Goal: Transaction & Acquisition: Book appointment/travel/reservation

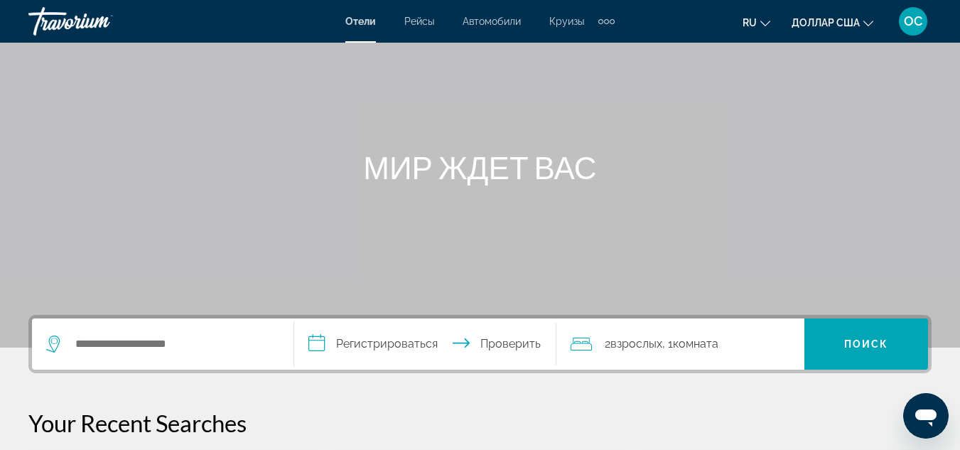
scroll to position [126, 0]
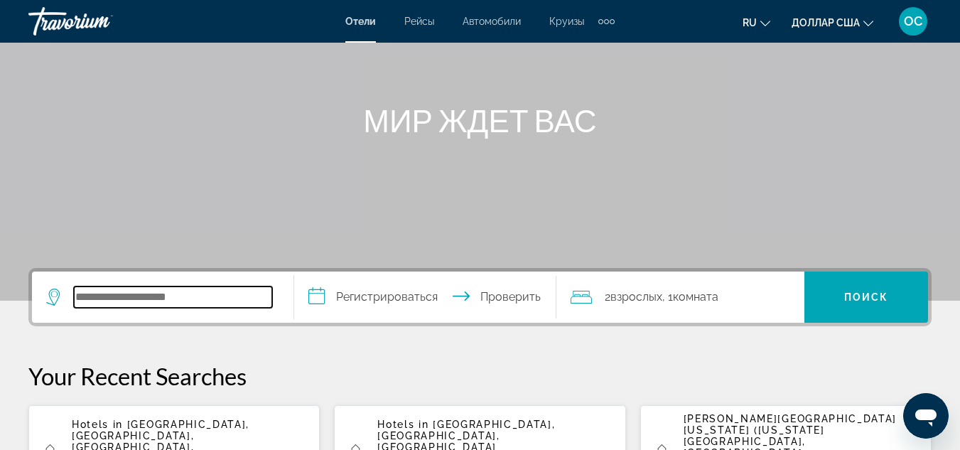
click at [161, 301] on input "Поиск отеля" at bounding box center [173, 296] width 198 height 21
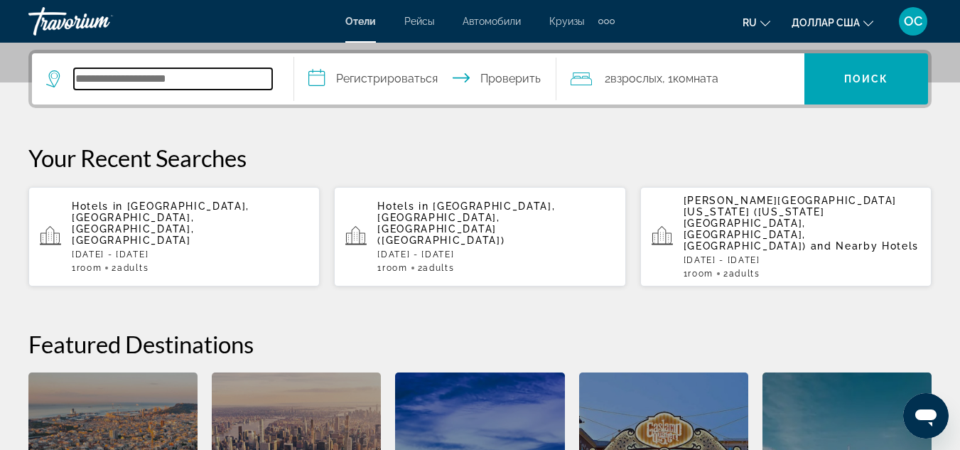
scroll to position [347, 0]
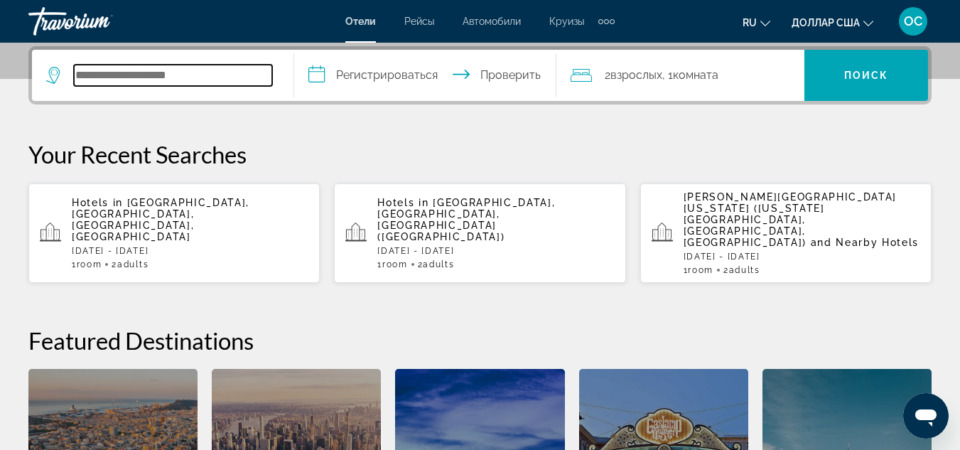
type input "*"
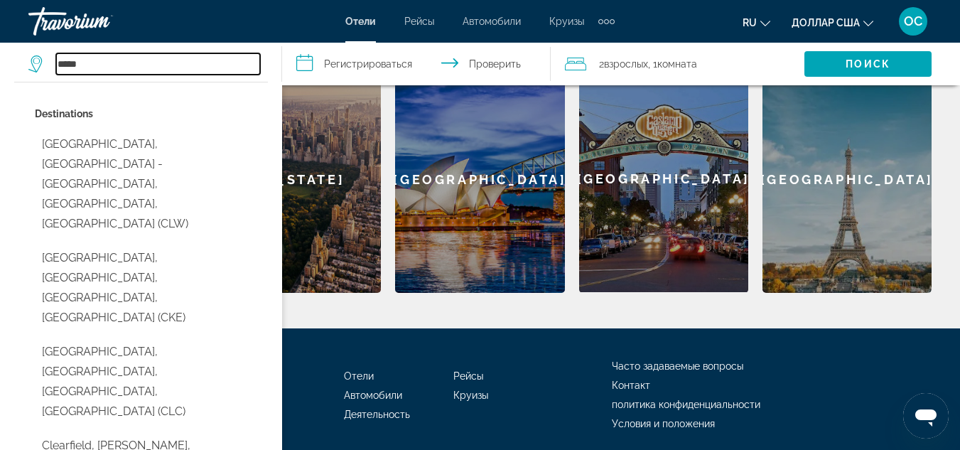
scroll to position [652, 0]
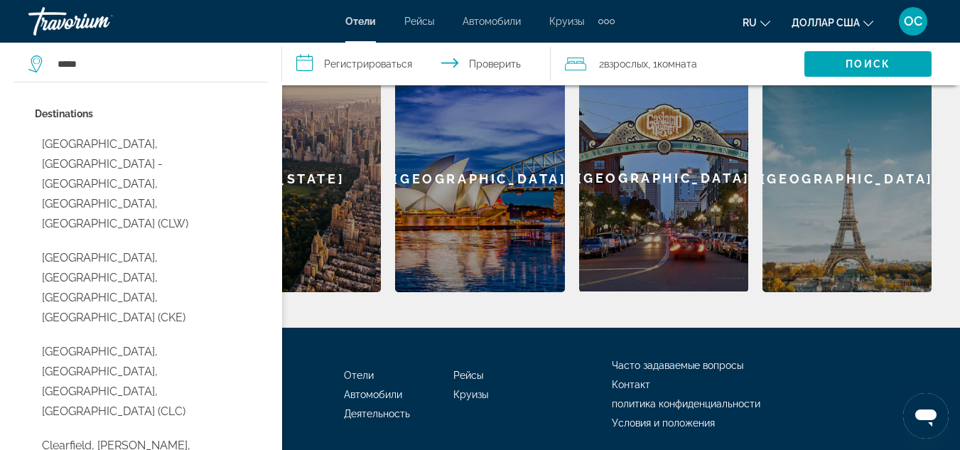
drag, startPoint x: 200, startPoint y: 423, endPoint x: 193, endPoint y: 326, distance: 96.9
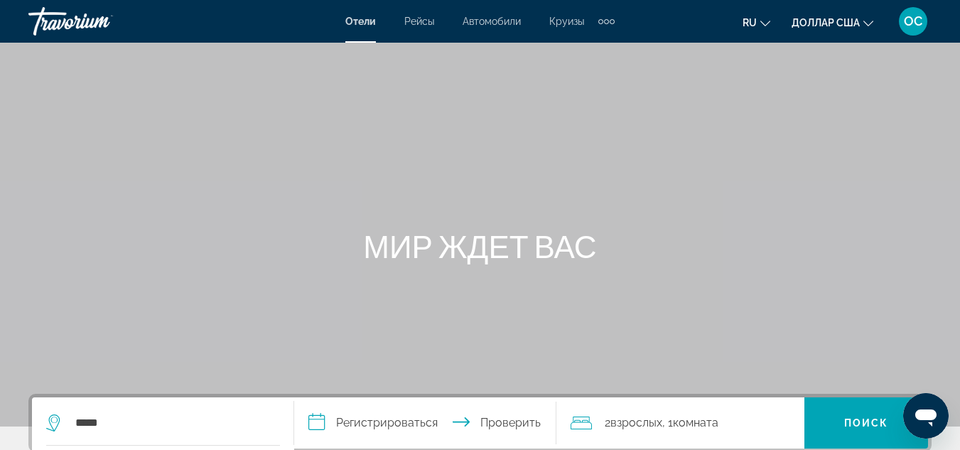
scroll to position [151, 0]
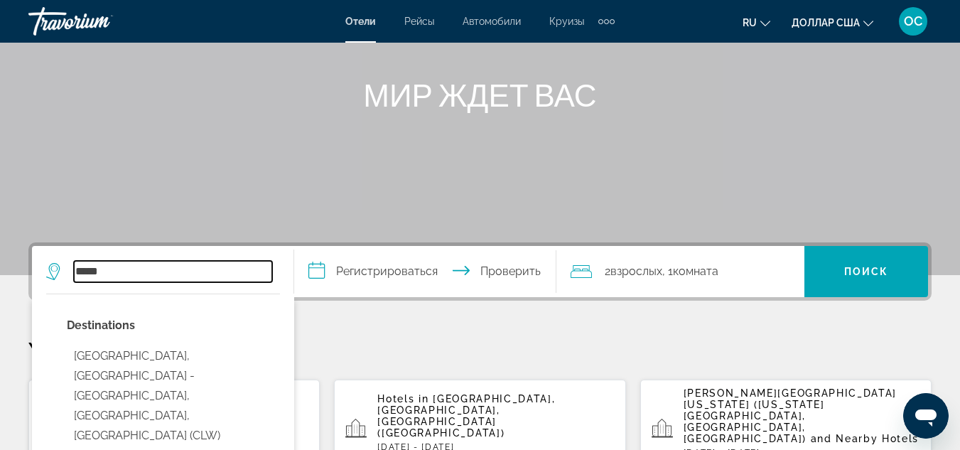
click at [121, 266] on input "*****" at bounding box center [173, 271] width 198 height 21
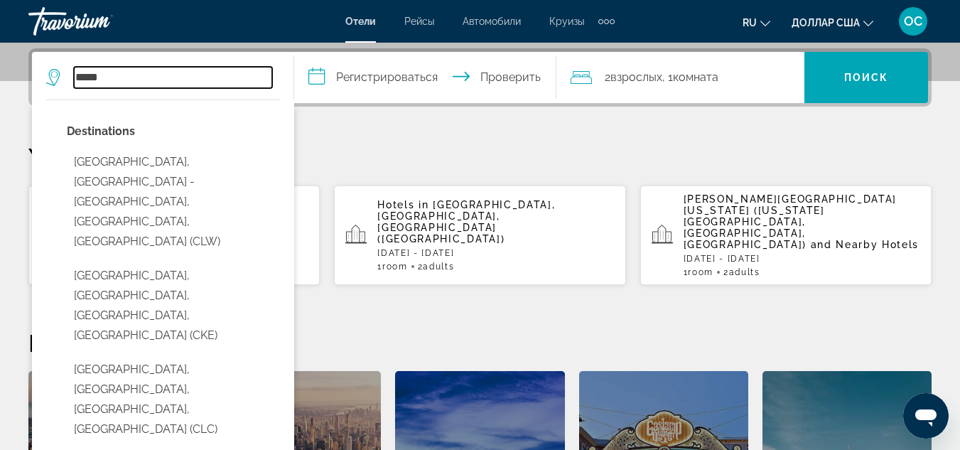
scroll to position [347, 0]
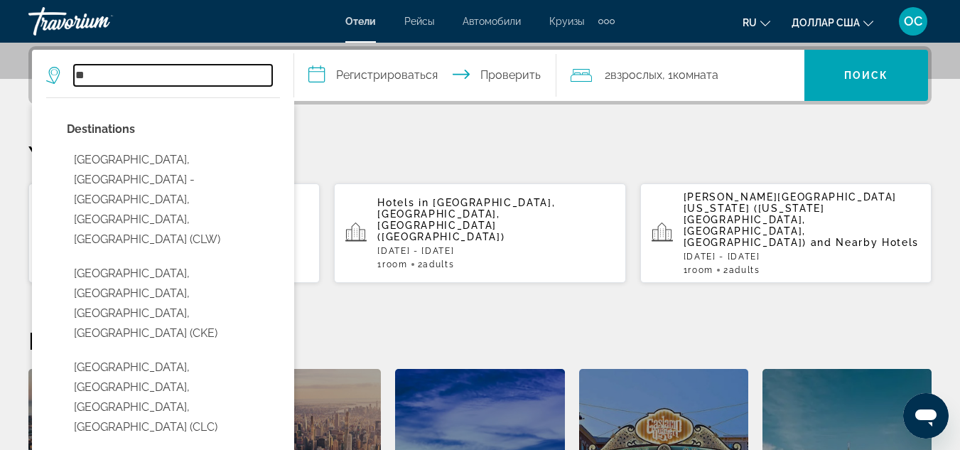
type input "*"
click at [198, 71] on input "Поиск отеля" at bounding box center [173, 75] width 198 height 21
type input "*"
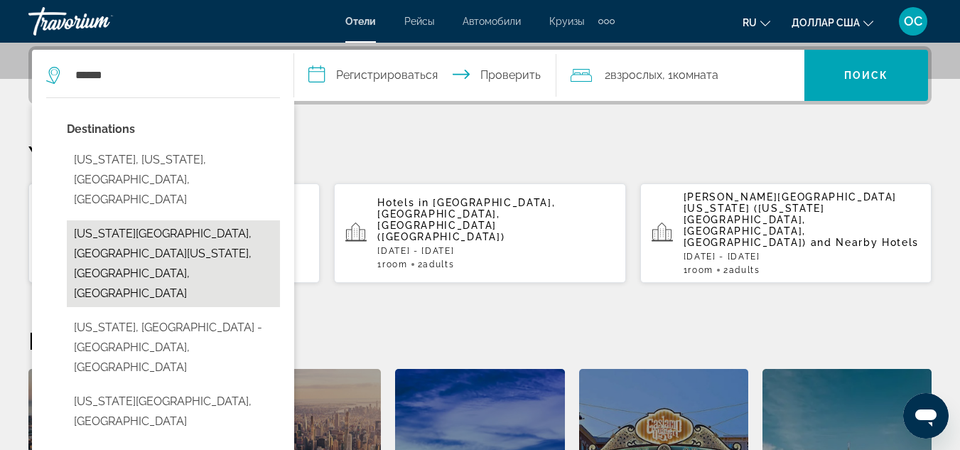
click at [109, 220] on button "Florida Keys, South Florida, FL, United States" at bounding box center [173, 263] width 213 height 87
type input "**********"
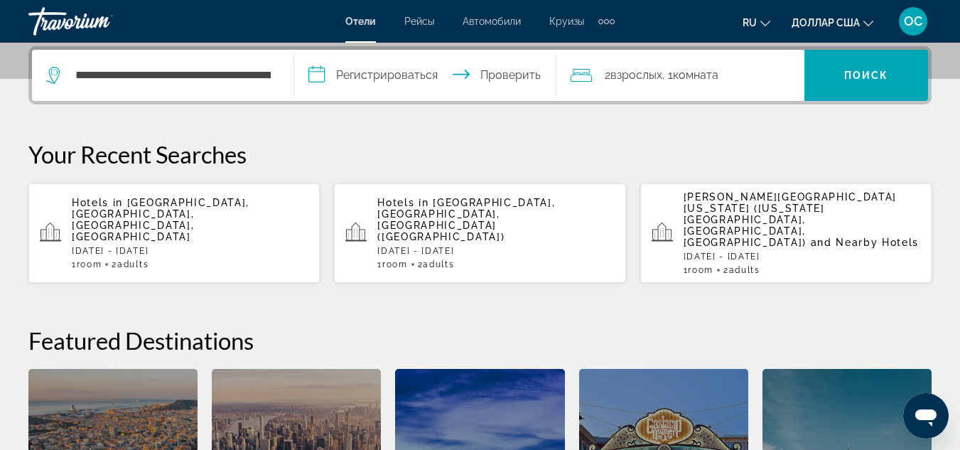
click at [421, 68] on input "**********" at bounding box center [428, 77] width 268 height 55
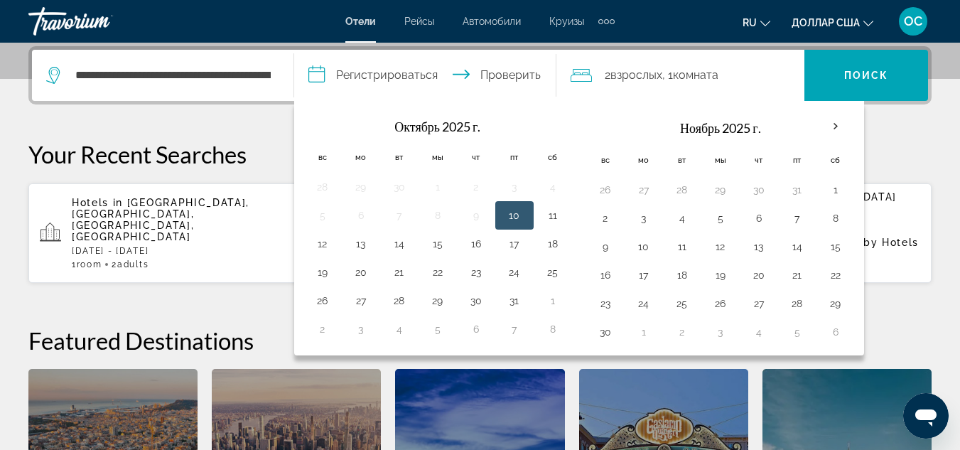
click at [522, 211] on button "10" at bounding box center [514, 215] width 23 height 20
click at [356, 244] on button "13" at bounding box center [361, 244] width 23 height 20
type input "**********"
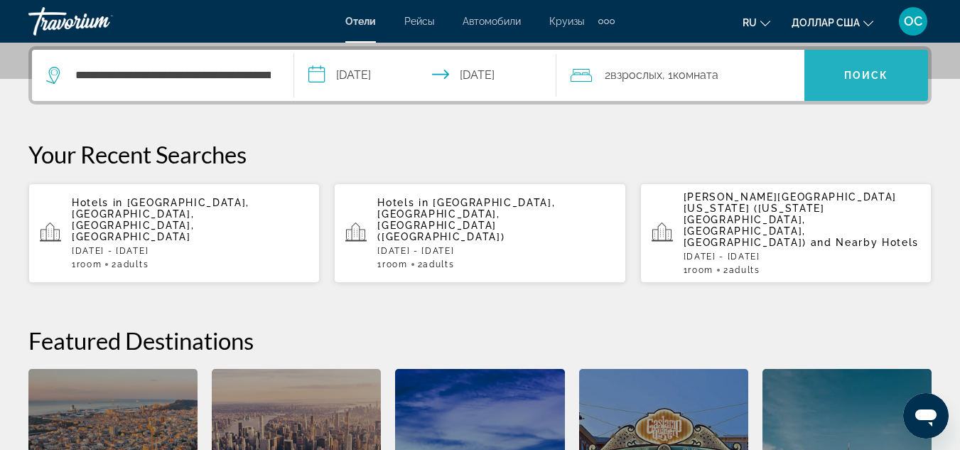
click at [839, 85] on span "Поиск" at bounding box center [866, 75] width 124 height 34
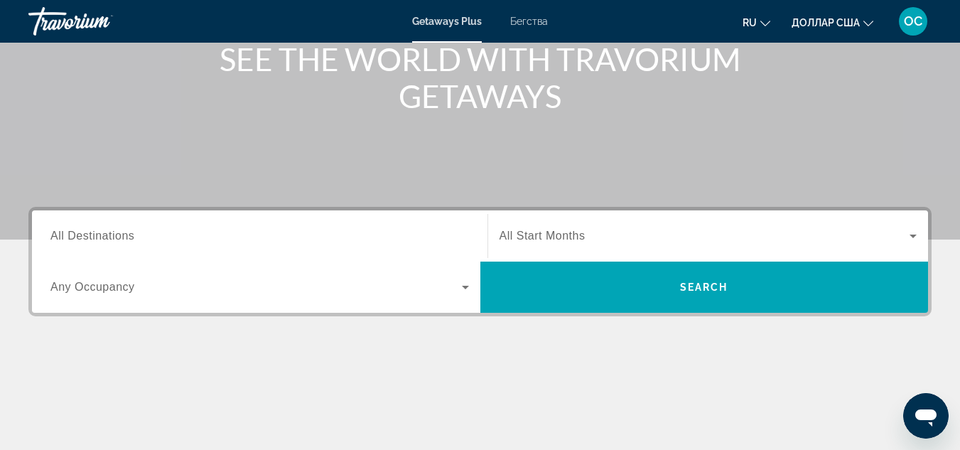
scroll to position [188, 0]
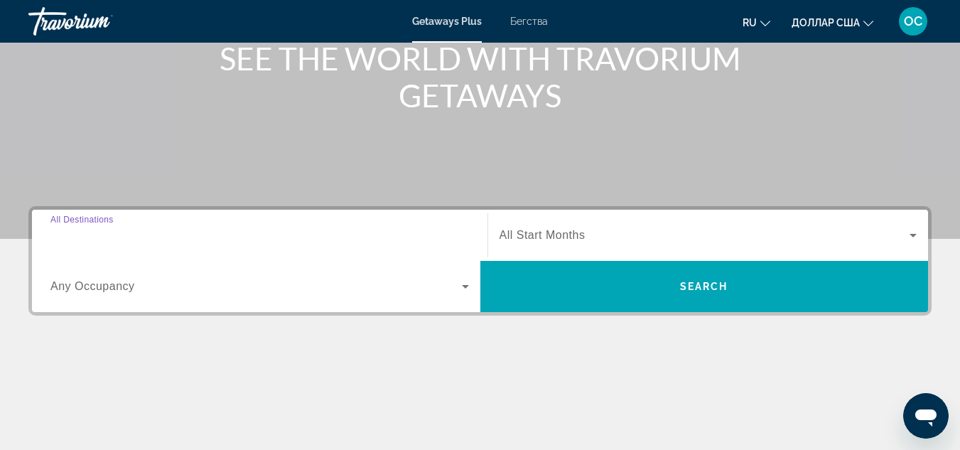
click at [177, 231] on input "Destination All Destinations" at bounding box center [259, 235] width 419 height 17
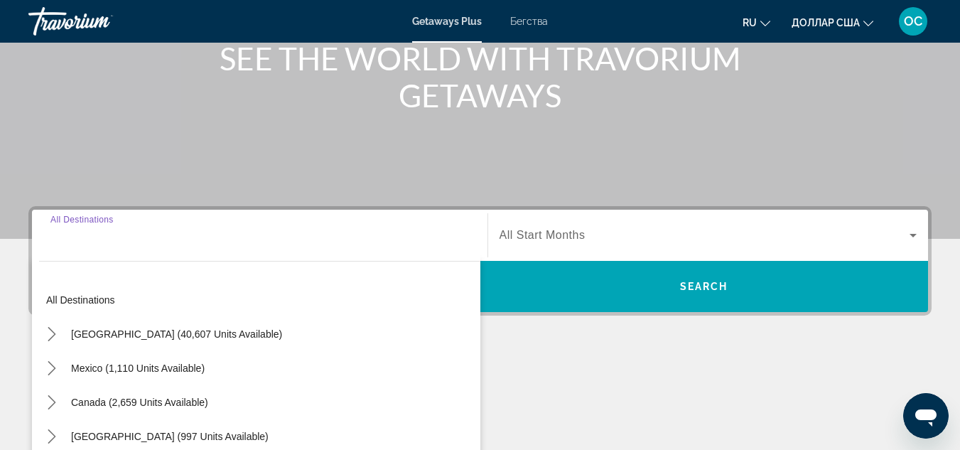
scroll to position [347, 0]
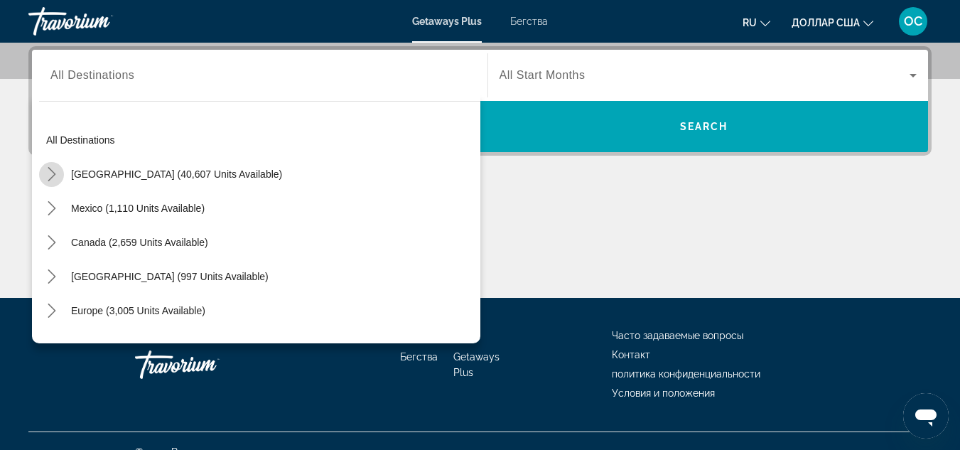
click at [52, 176] on icon "Toggle United States (40,607 units available) submenu" at bounding box center [52, 174] width 14 height 14
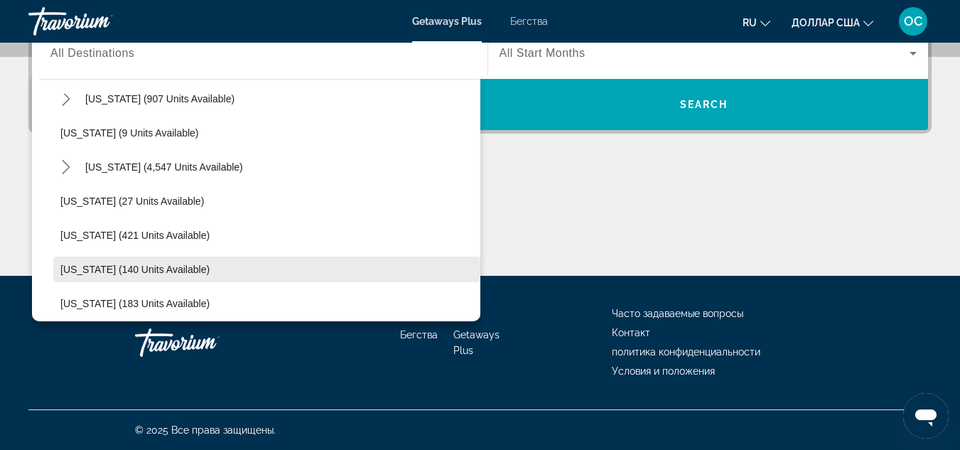
scroll to position [186, 0]
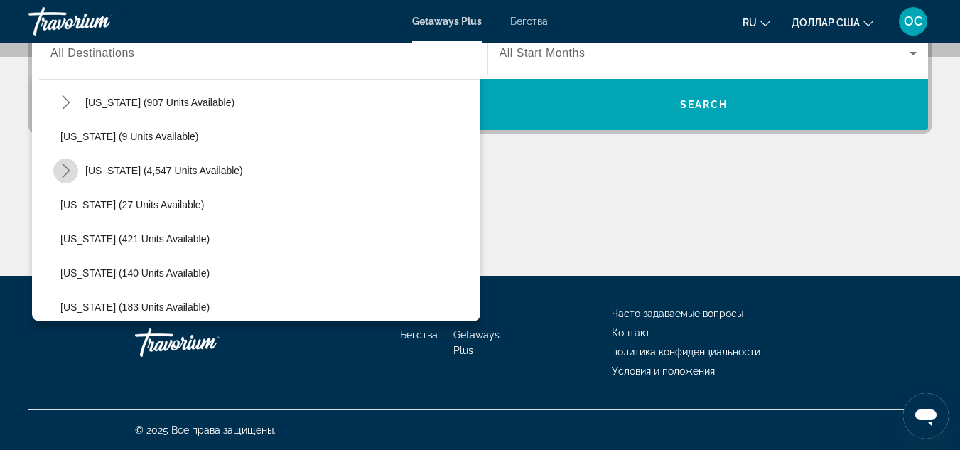
click at [70, 168] on icon "Toggle Florida (4,547 units available) submenu" at bounding box center [66, 170] width 14 height 14
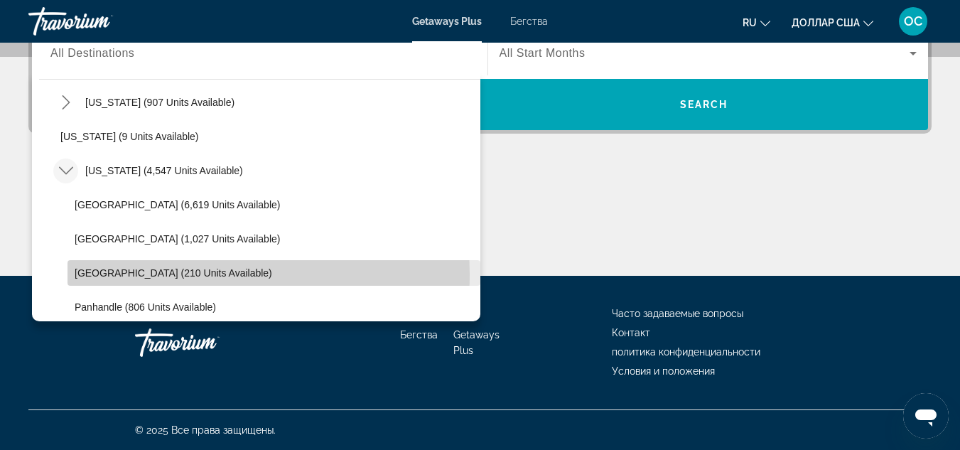
click at [118, 274] on span "West Coast (210 units available)" at bounding box center [174, 272] width 198 height 11
type input "**********"
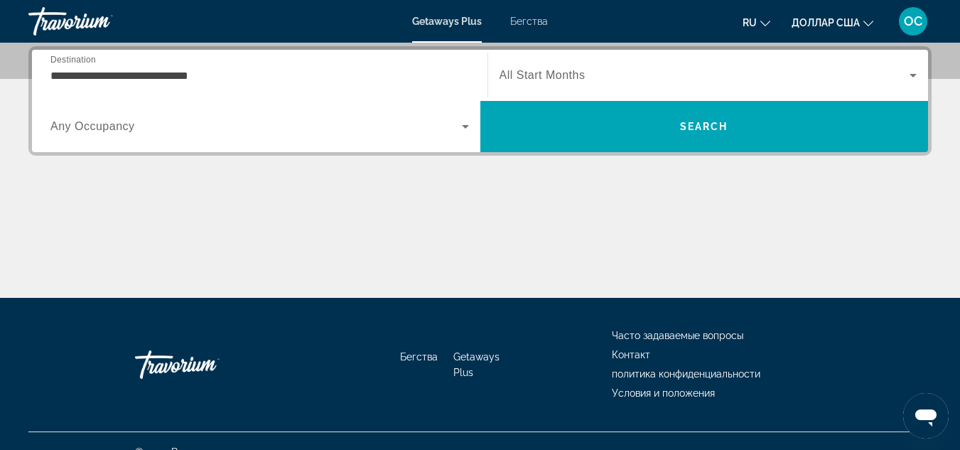
click at [561, 70] on span "All Start Months" at bounding box center [543, 75] width 86 height 12
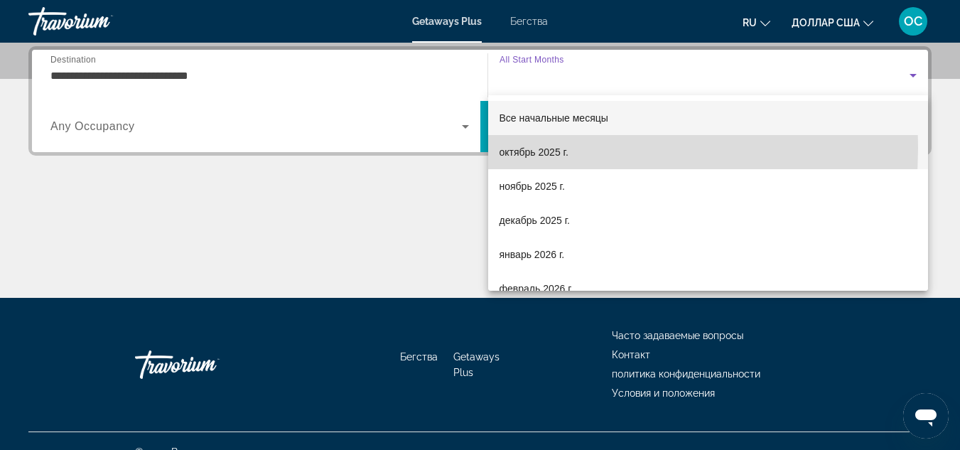
click at [527, 148] on font "октябрь 2025 г." at bounding box center [534, 151] width 69 height 11
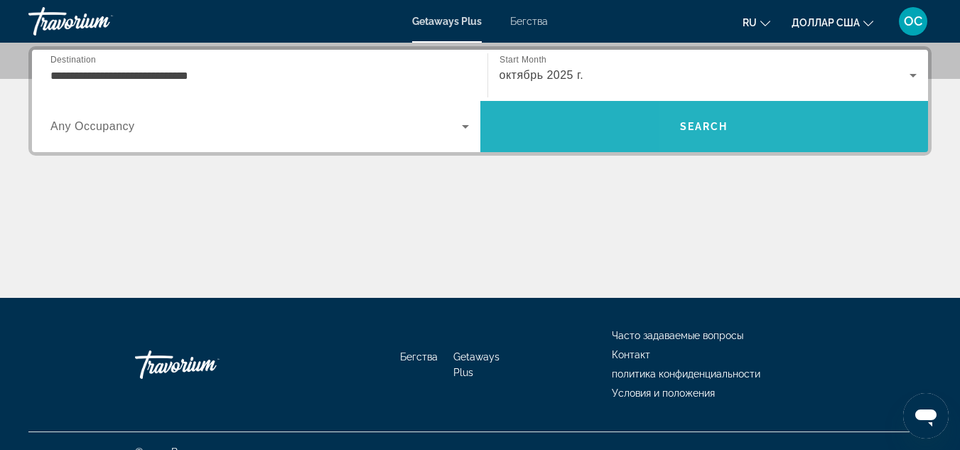
click at [708, 124] on span "Search" at bounding box center [704, 126] width 48 height 11
